Goal: Task Accomplishment & Management: Manage account settings

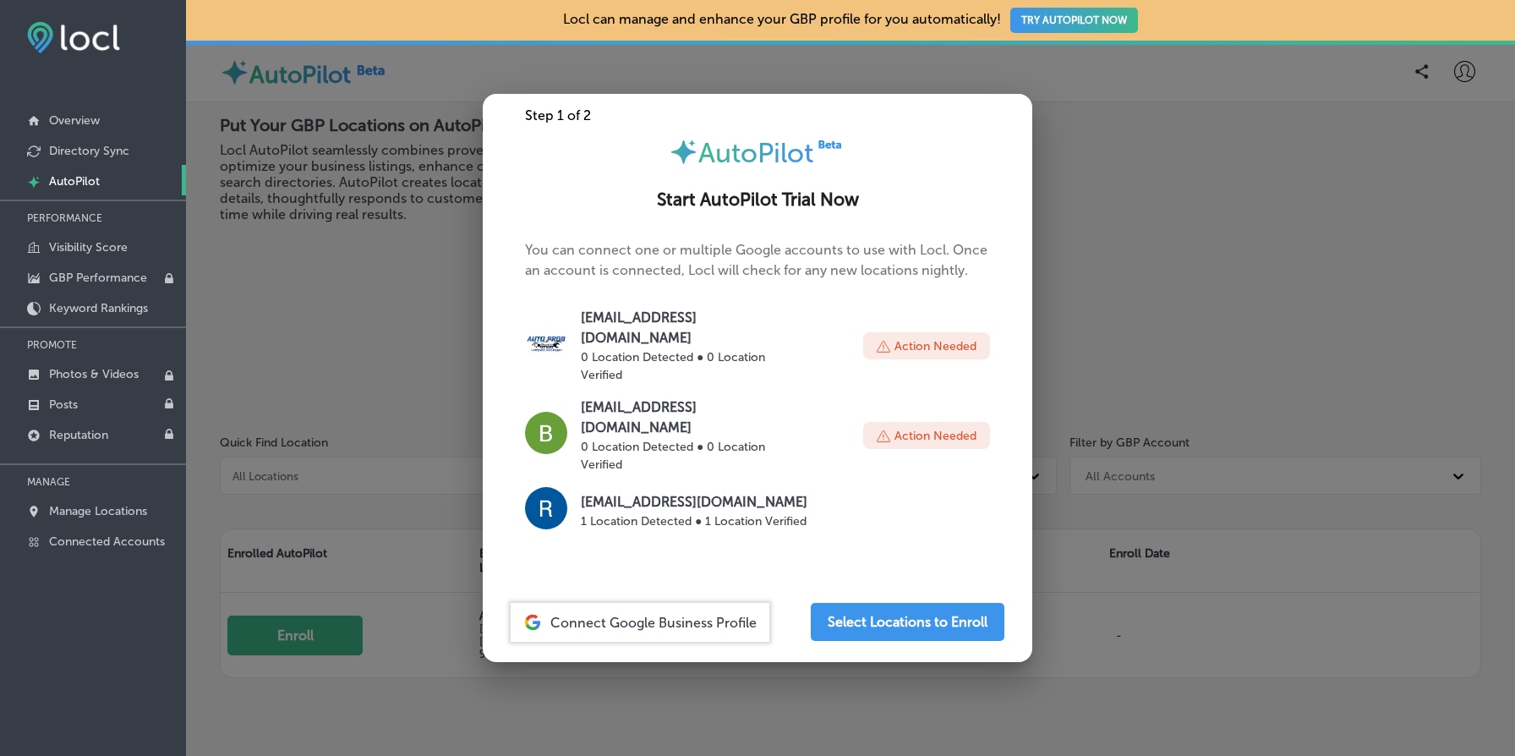
click at [314, 274] on div at bounding box center [757, 378] width 1515 height 756
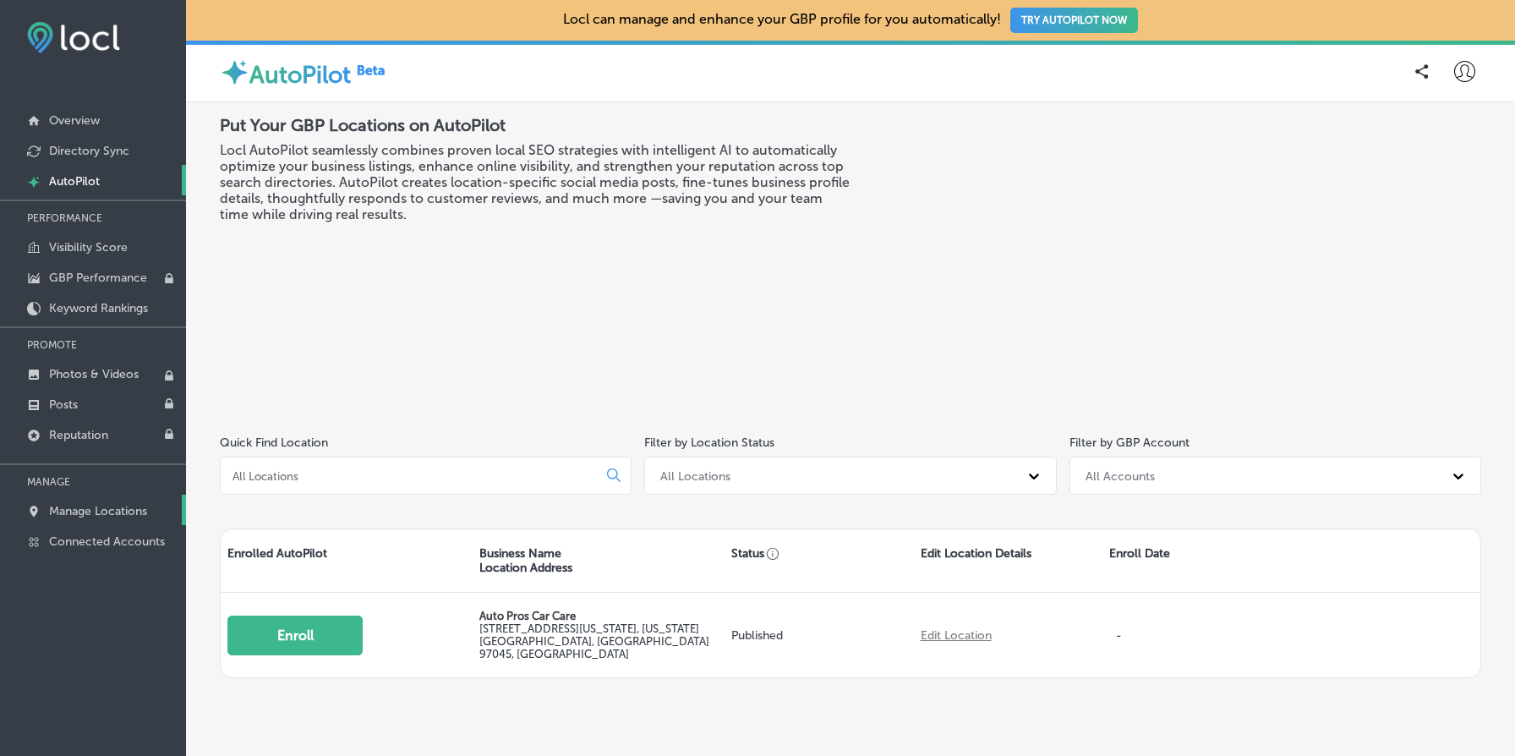
click at [92, 499] on link "Manage Locations" at bounding box center [93, 510] width 186 height 30
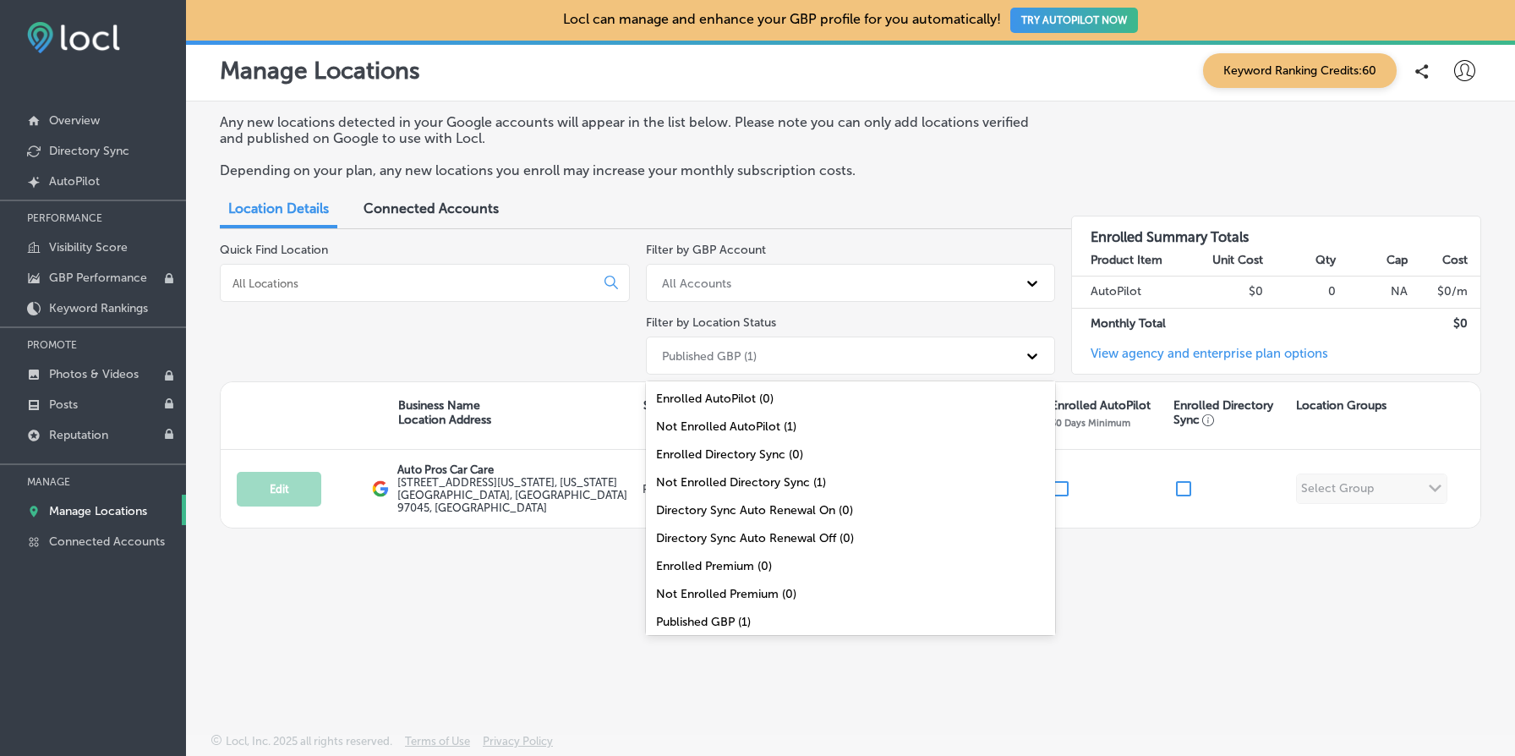
click at [828, 345] on div "Published GBP (1)" at bounding box center [836, 356] width 364 height 28
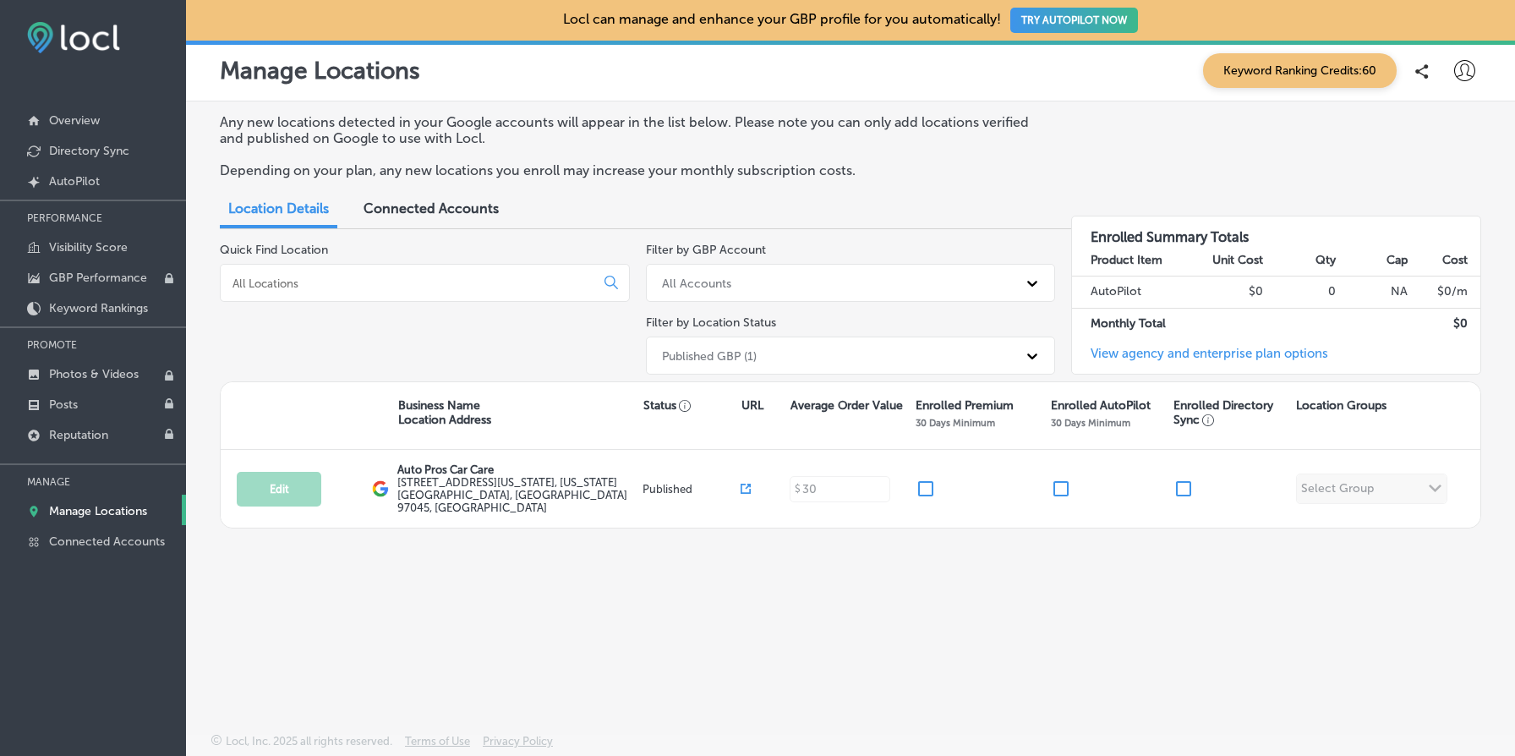
click at [470, 604] on div "Any new locations detected in your Google accounts will appear in the list belo…" at bounding box center [850, 377] width 1329 height 552
click at [735, 565] on div "Any new locations detected in your Google accounts will appear in the list belo…" at bounding box center [850, 377] width 1329 height 552
click at [909, 589] on div "Any new locations detected in your Google accounts will appear in the list belo…" at bounding box center [850, 377] width 1329 height 552
click at [92, 244] on p "Visibility Score" at bounding box center [88, 247] width 79 height 14
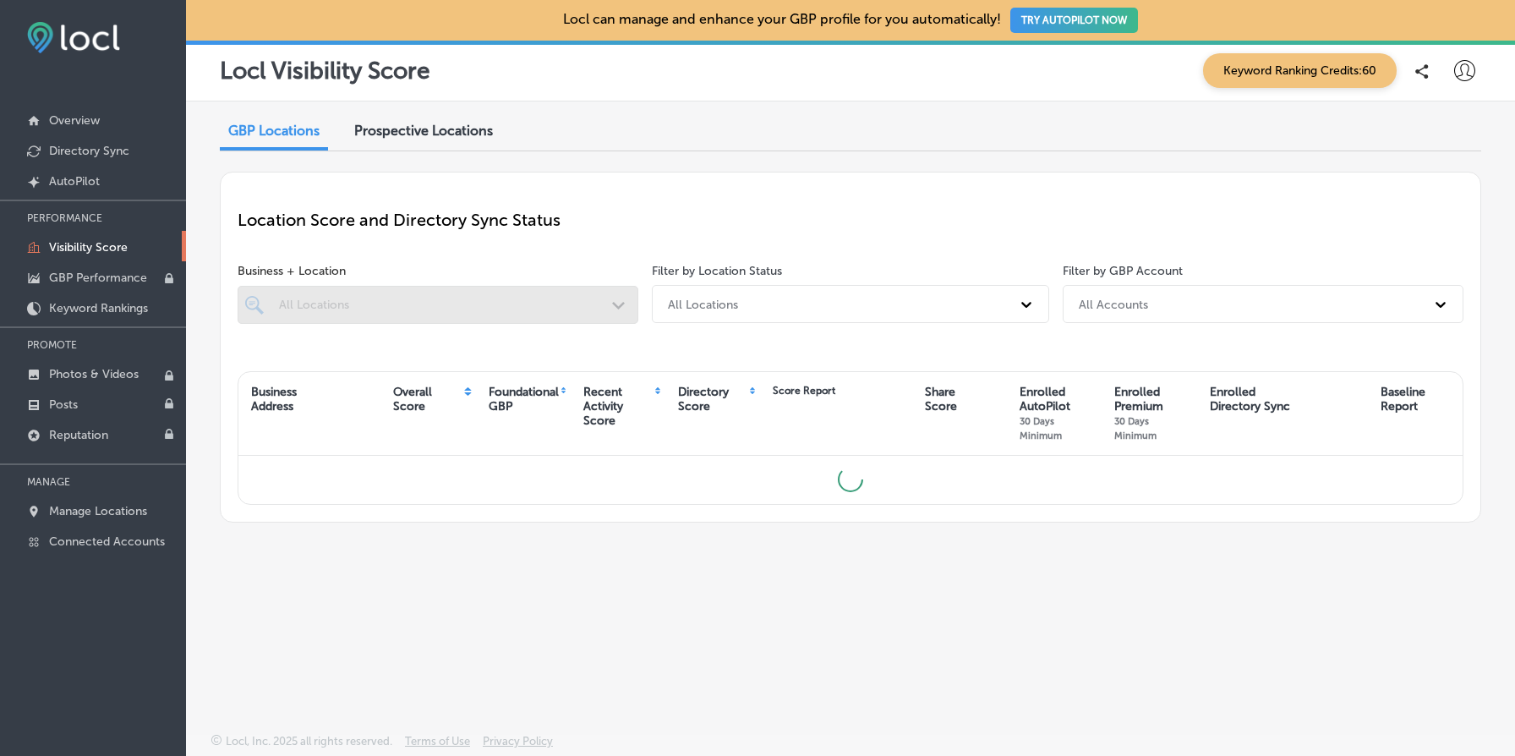
click at [409, 135] on span "Prospective Locations" at bounding box center [423, 131] width 139 height 16
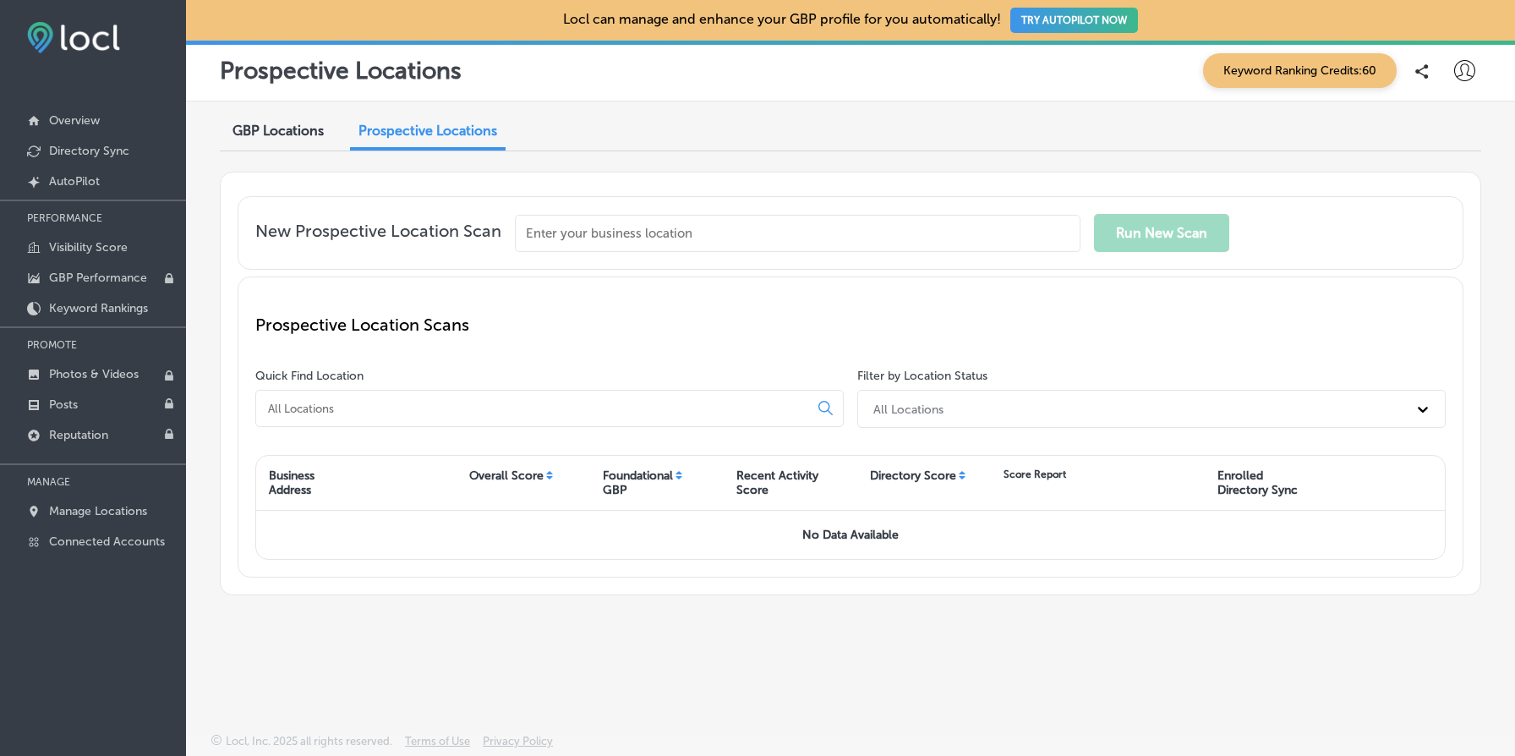
click at [583, 238] on input "text" at bounding box center [798, 233] width 566 height 37
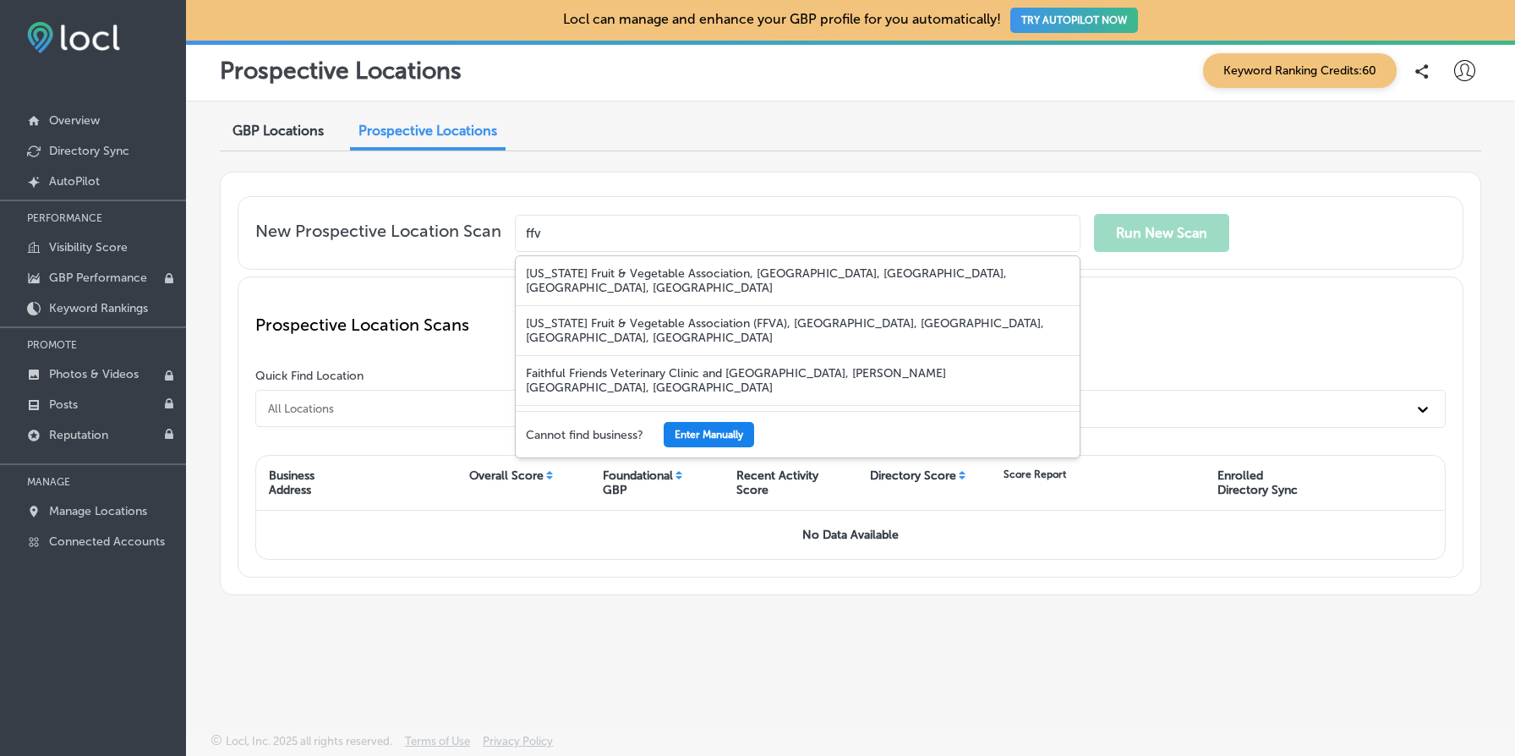
click at [700, 426] on button "Enter Manually" at bounding box center [709, 434] width 90 height 25
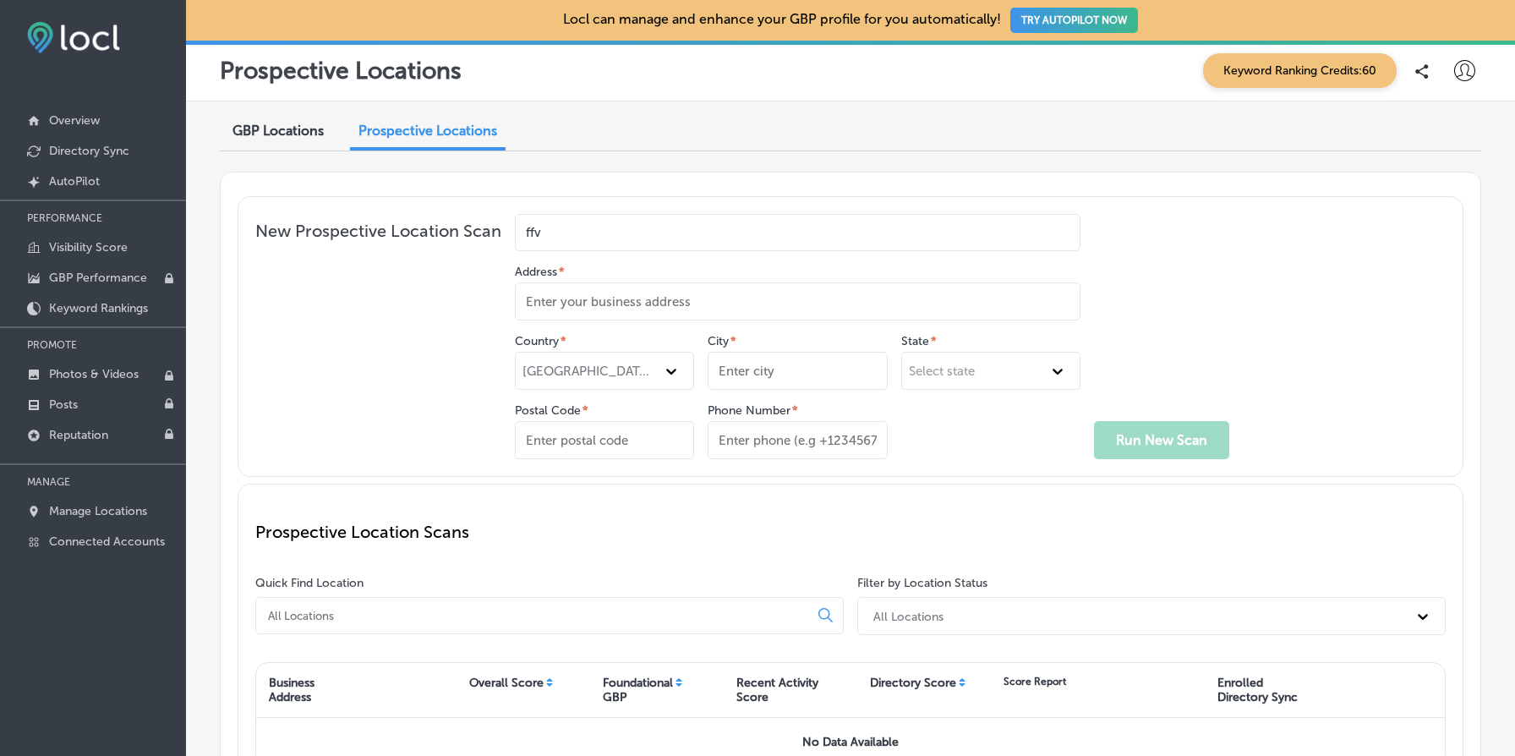
click at [589, 301] on input "Address *" at bounding box center [798, 301] width 566 height 38
click at [814, 451] on input "Phone Number *" at bounding box center [797, 440] width 179 height 38
click at [882, 114] on div "GBP Locations Prospective Locations" at bounding box center [851, 132] width 1262 height 37
click at [853, 287] on input "Address *" at bounding box center [798, 301] width 566 height 38
click at [776, 233] on input "ffv" at bounding box center [798, 232] width 566 height 37
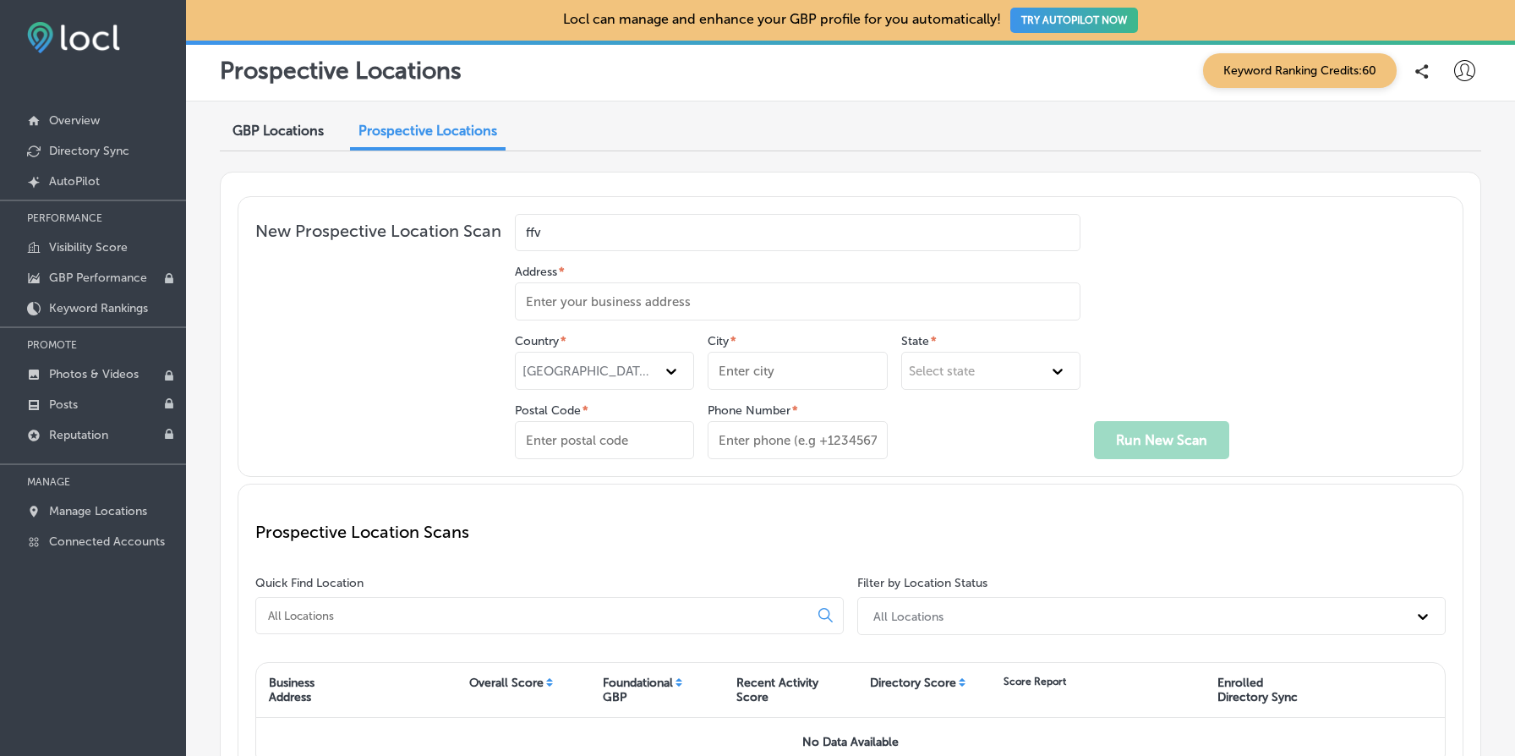
type input "ff"
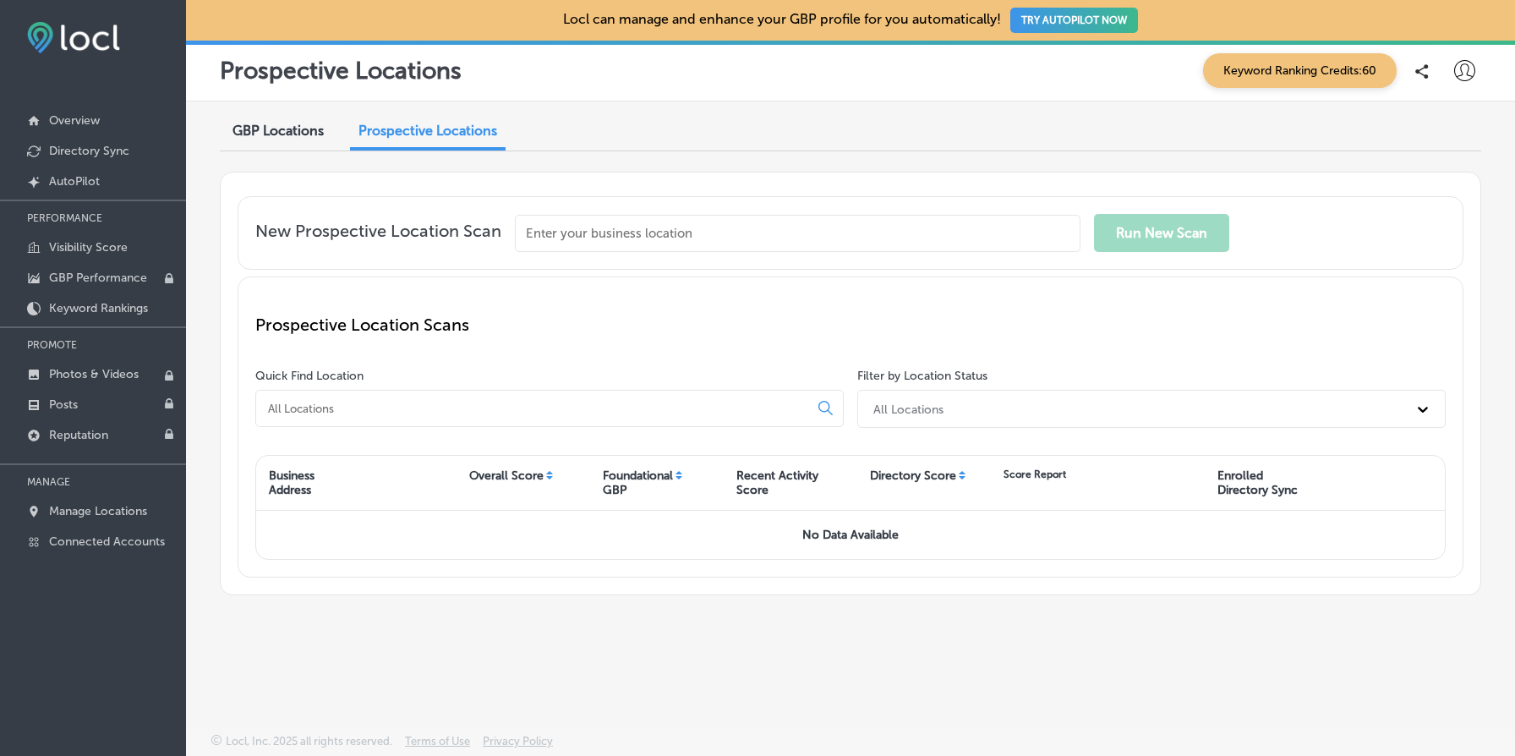
click at [771, 161] on div "GBP Locations Prospective Locations New Prospective Location Scan Run [GEOGRAPH…" at bounding box center [850, 377] width 1329 height 552
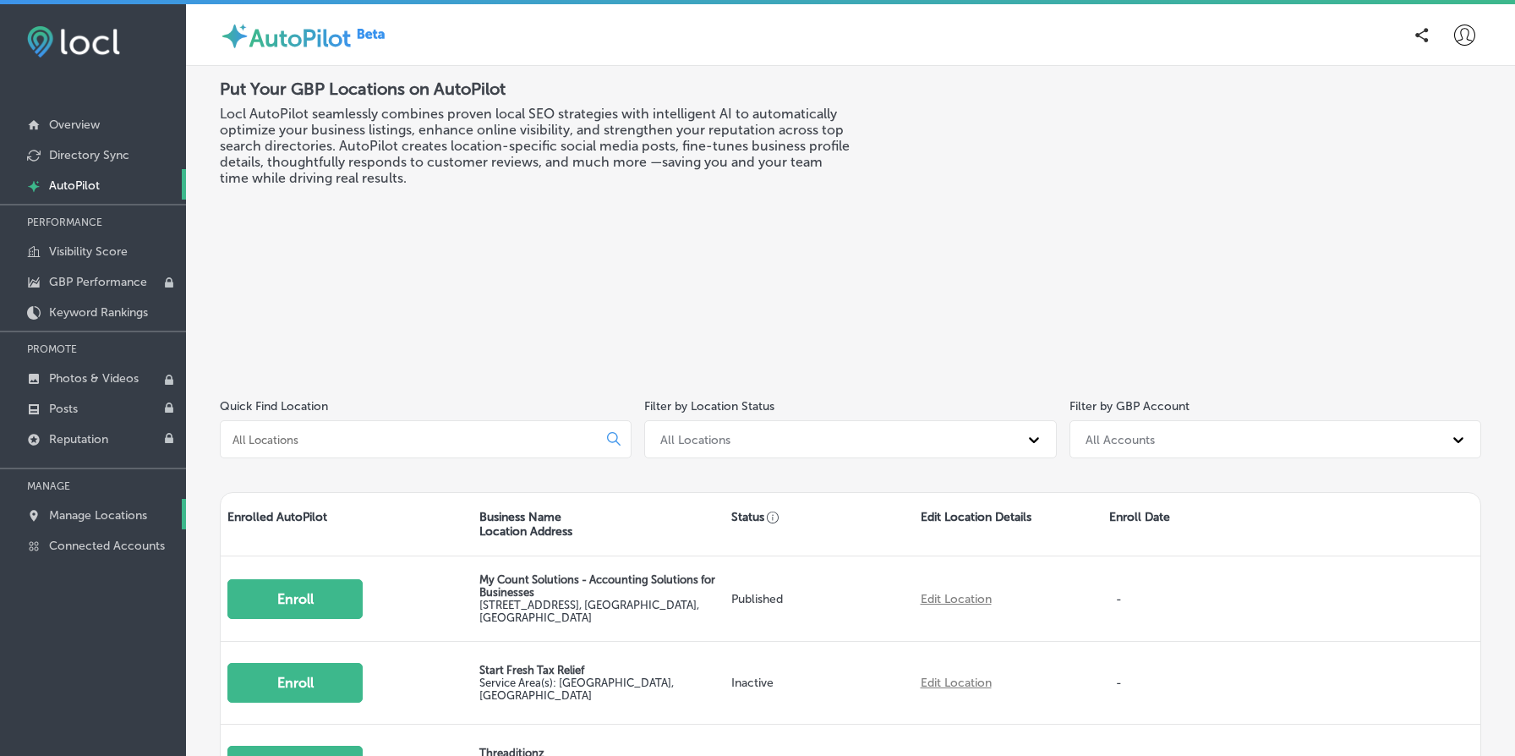
click at [124, 516] on p "Manage Locations" at bounding box center [98, 515] width 98 height 14
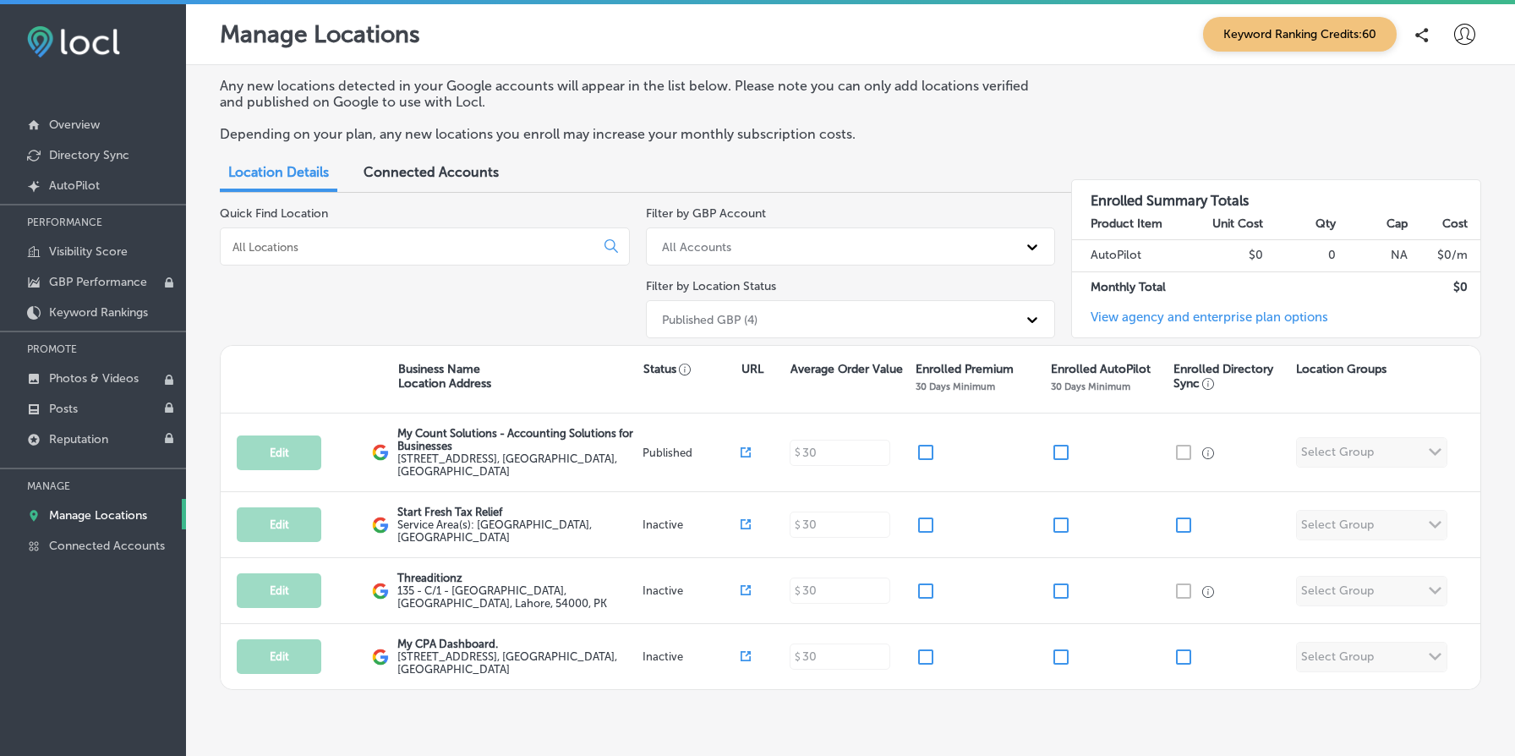
click at [465, 170] on span "Connected Accounts" at bounding box center [431, 172] width 135 height 16
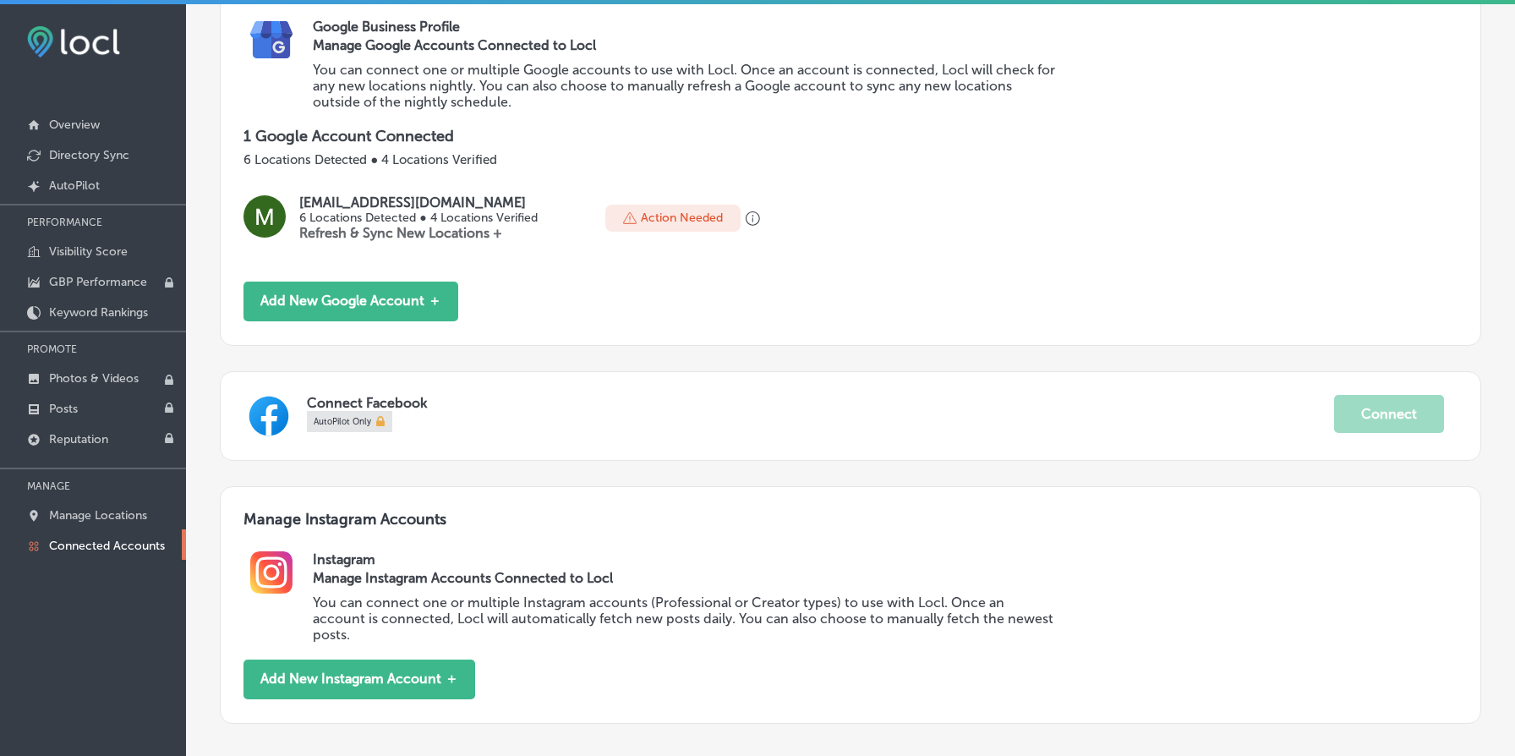
scroll to position [325, 0]
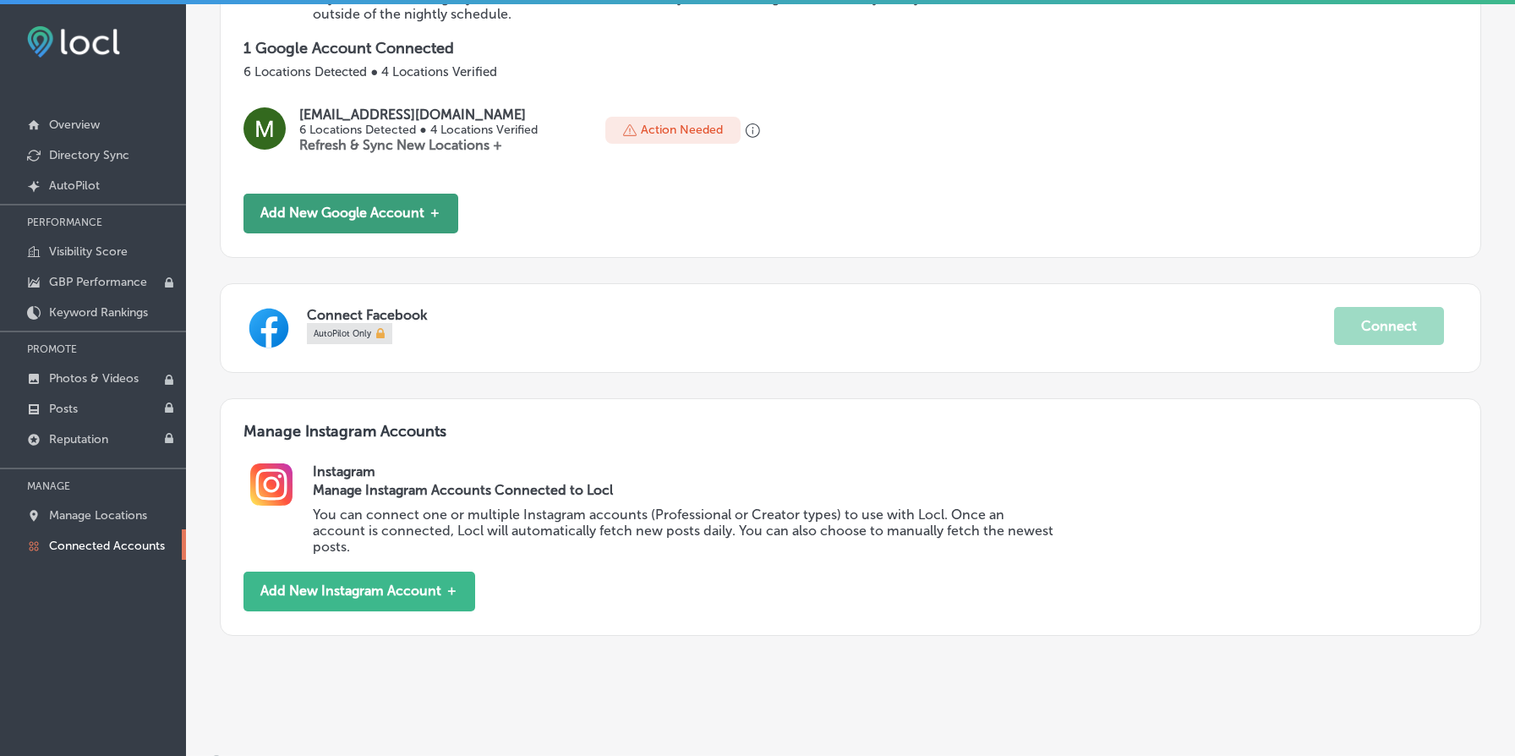
click at [381, 209] on button "Add New Google Account ＋" at bounding box center [351, 214] width 215 height 40
